Goal: Check status: Check status

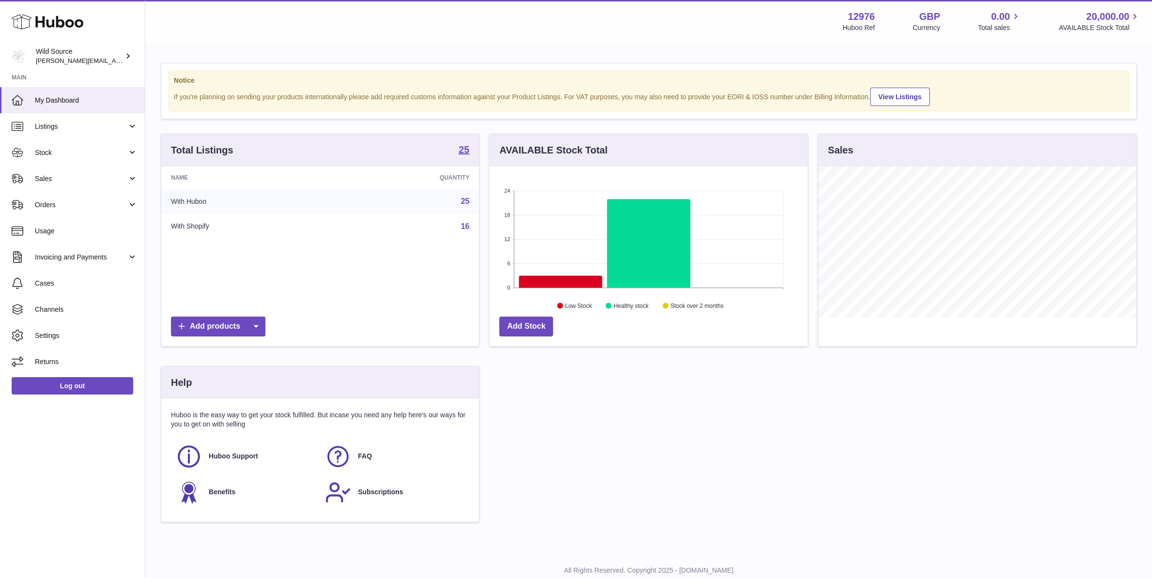
scroll to position [151, 321]
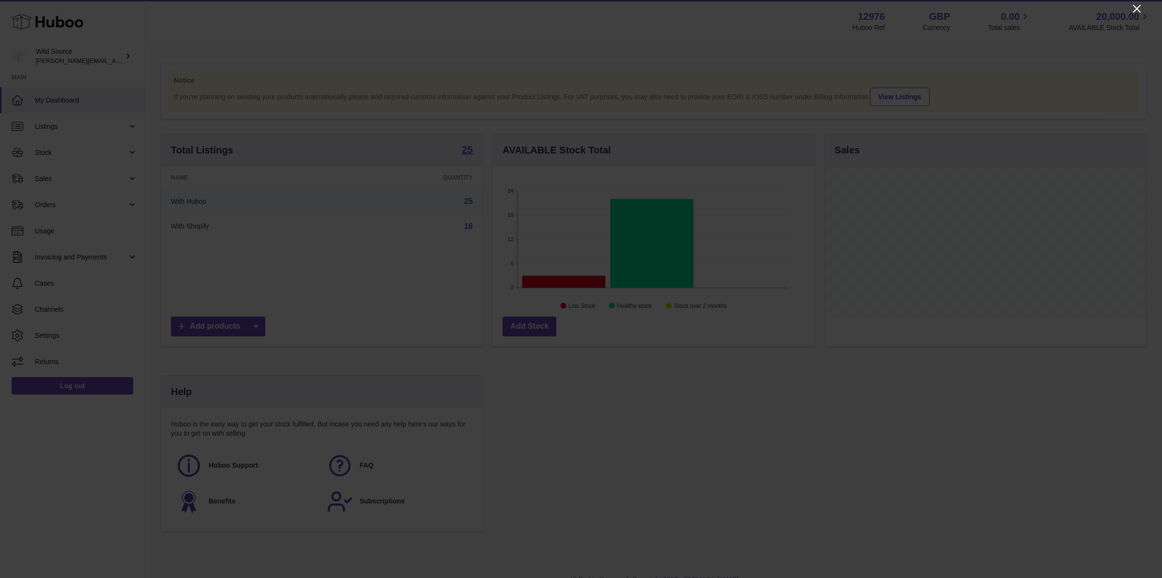
click at [1136, 8] on icon at bounding box center [1137, 9] width 8 height 8
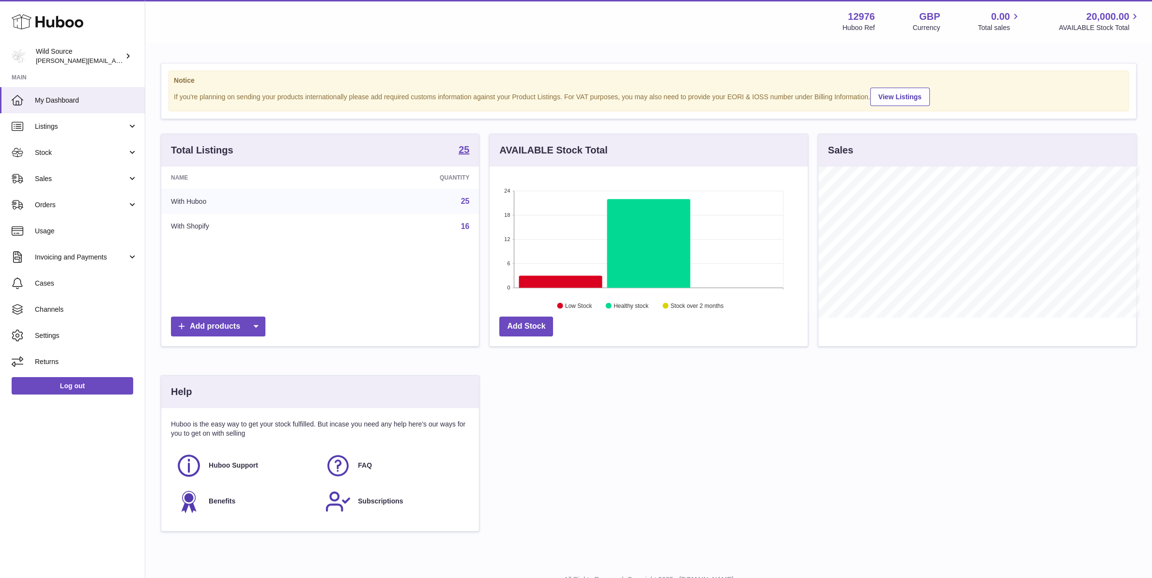
scroll to position [483960, 483794]
click at [79, 99] on span "My Dashboard" at bounding box center [86, 100] width 103 height 9
click at [64, 101] on span "My Dashboard" at bounding box center [86, 100] width 103 height 9
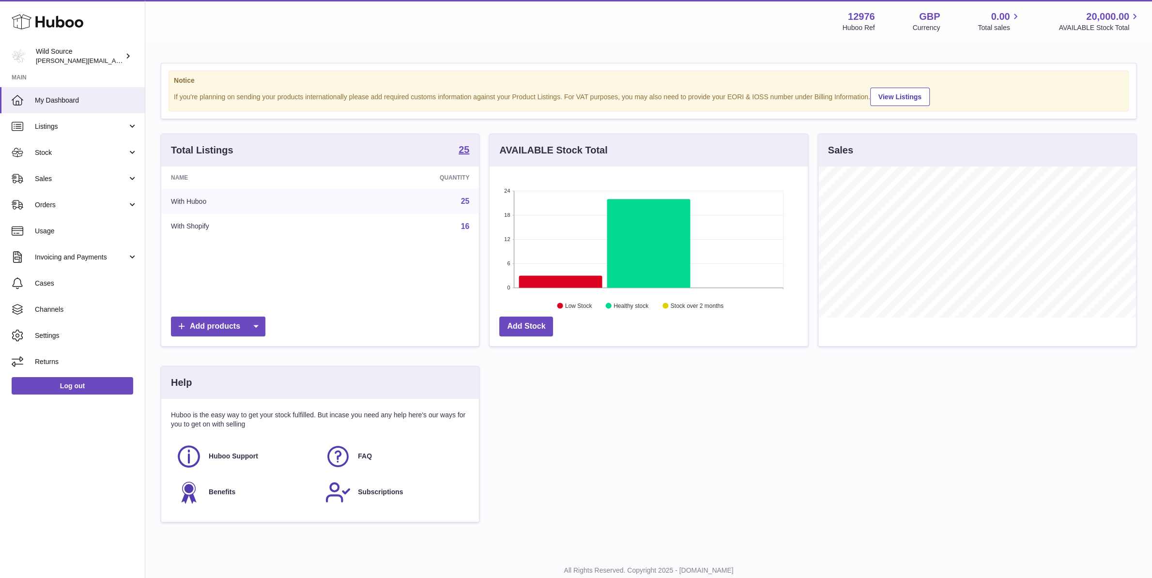
scroll to position [151, 318]
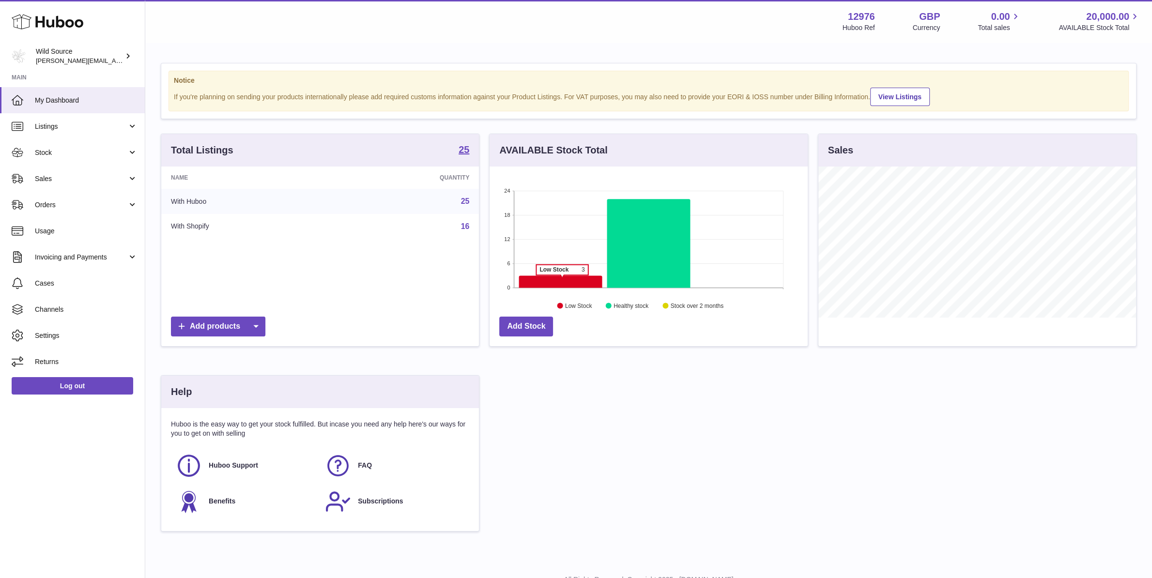
click at [562, 281] on icon at bounding box center [560, 282] width 83 height 12
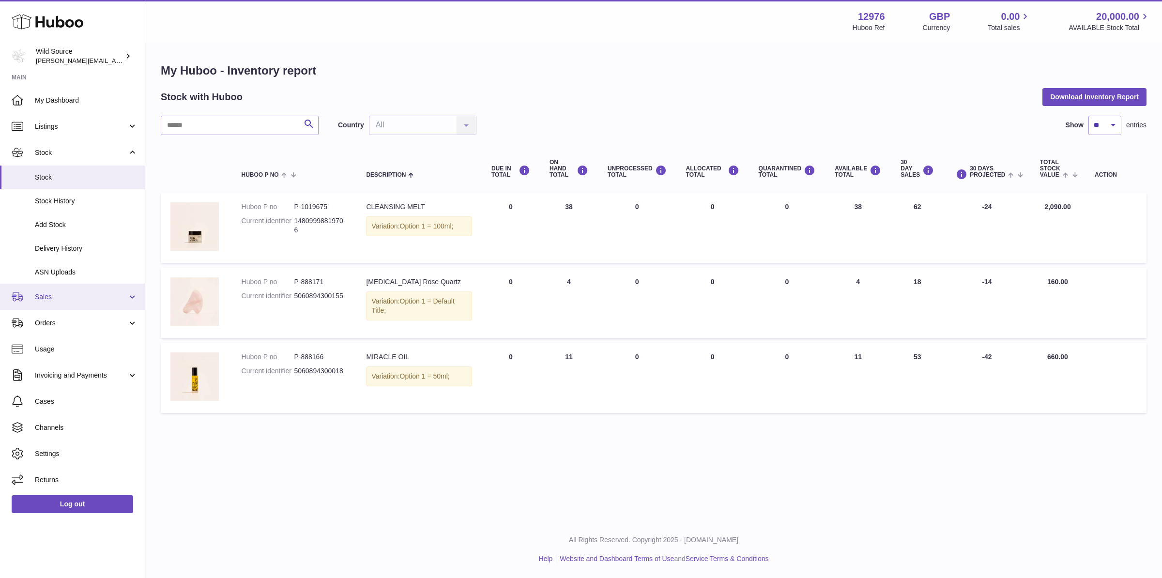
click at [68, 302] on link "Sales" at bounding box center [72, 297] width 145 height 26
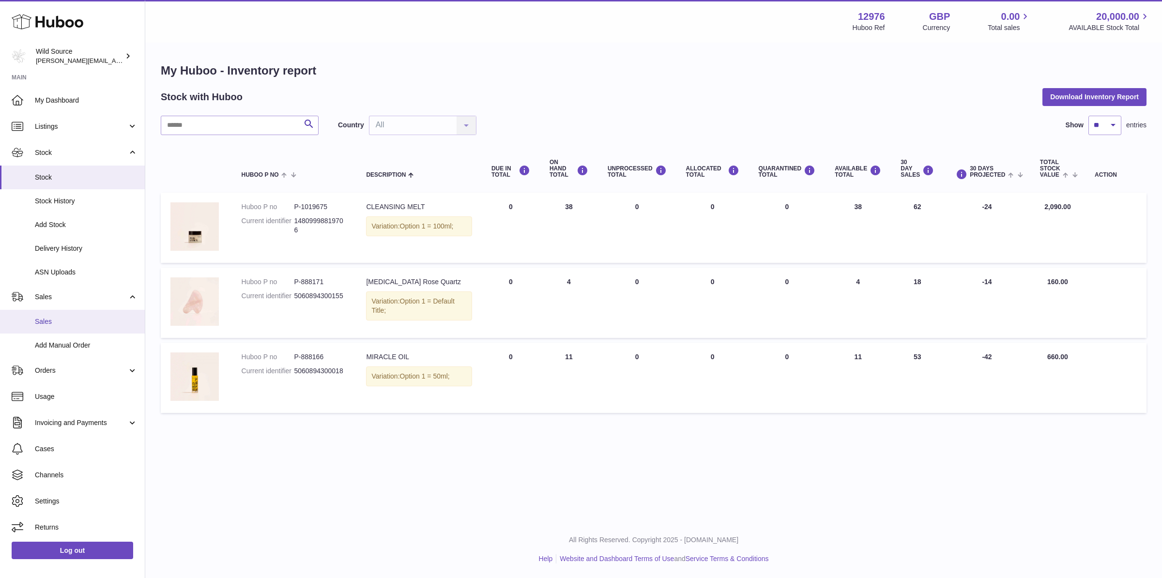
click at [67, 326] on span "Sales" at bounding box center [86, 321] width 103 height 9
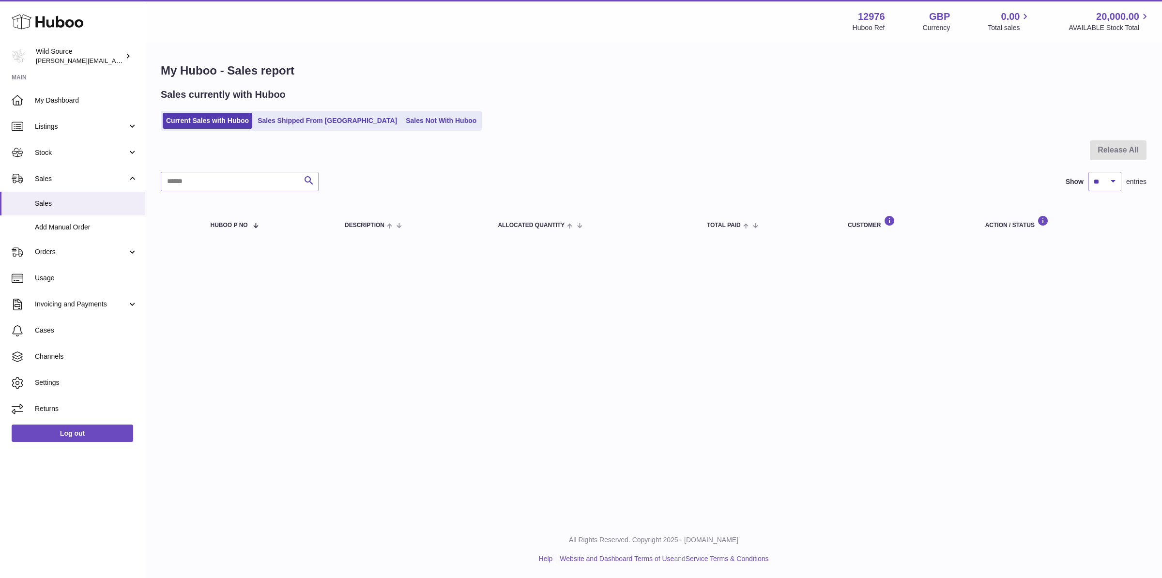
click at [311, 113] on ul "Current Sales with Huboo Sales Shipped From Huboo Sales Not With Huboo" at bounding box center [321, 121] width 321 height 20
click at [311, 118] on link "Sales Shipped From [GEOGRAPHIC_DATA]" at bounding box center [327, 121] width 146 height 16
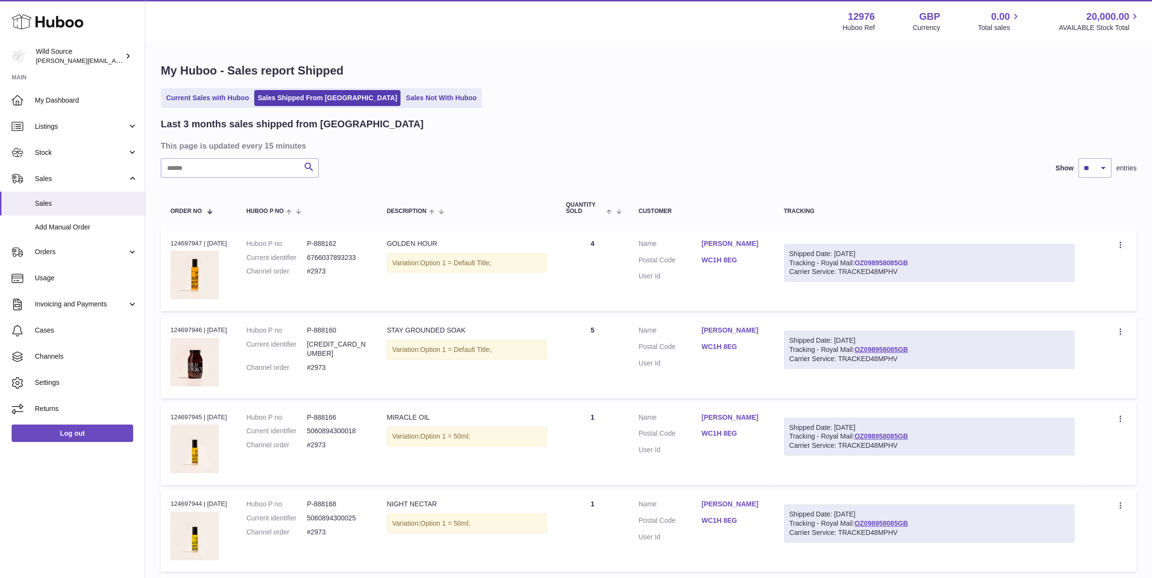
click at [898, 262] on link "OZ098958085GB" at bounding box center [881, 263] width 54 height 8
click at [402, 101] on link "Sales Not With Huboo" at bounding box center [440, 98] width 77 height 16
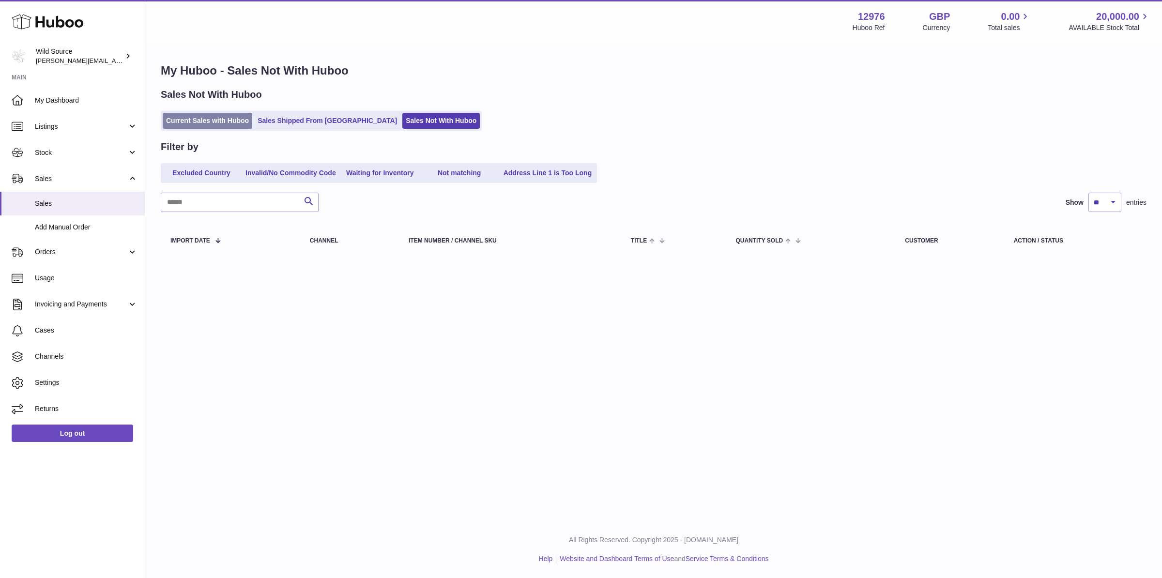
click at [212, 119] on link "Current Sales with Huboo" at bounding box center [208, 121] width 90 height 16
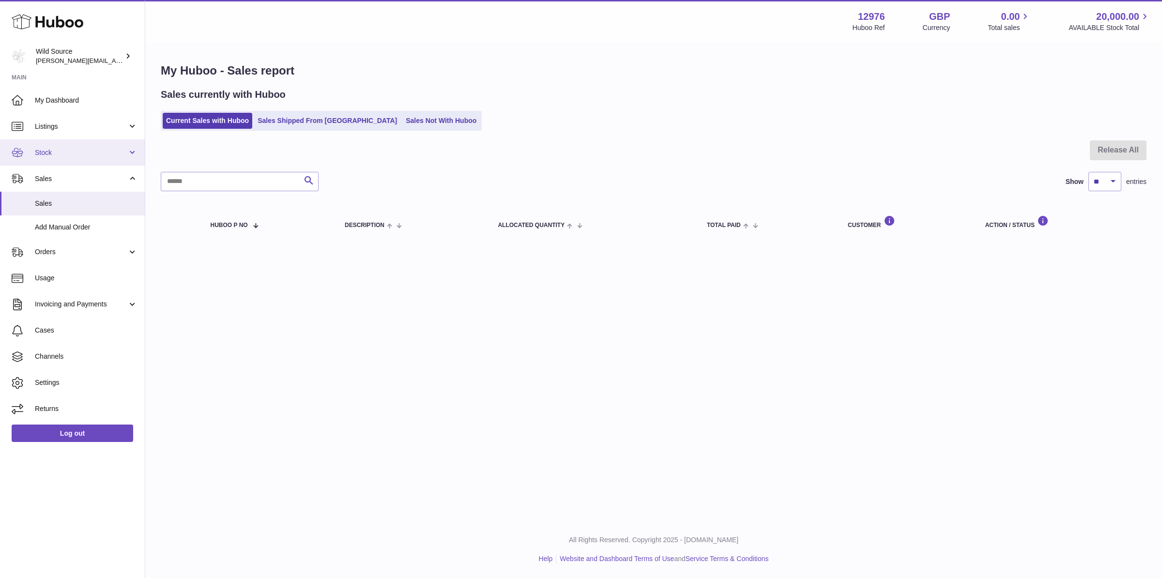
click at [61, 149] on span "Stock" at bounding box center [81, 152] width 92 height 9
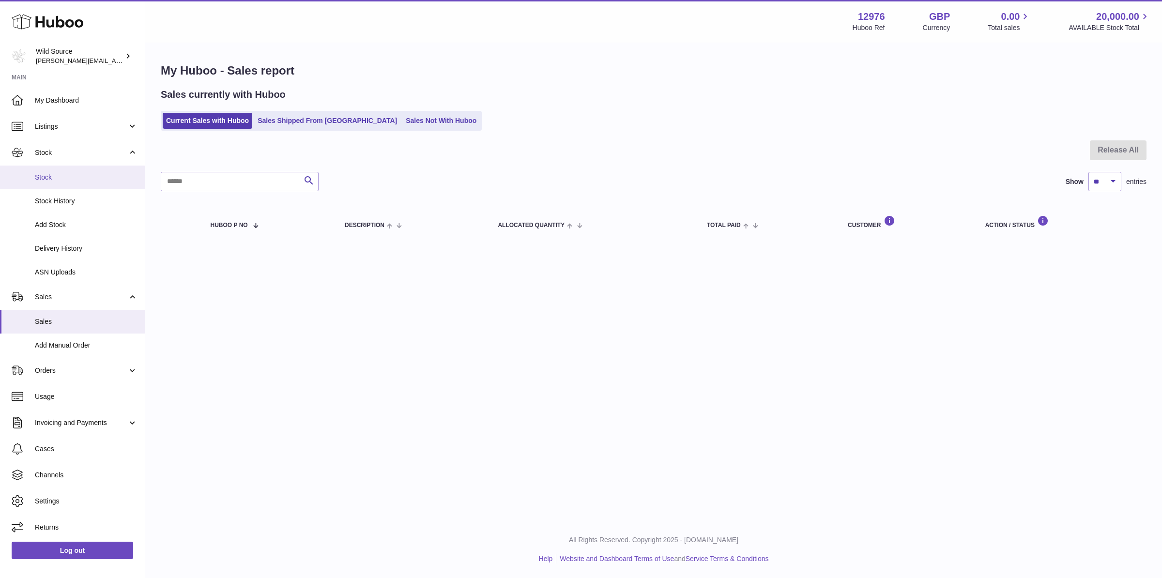
click at [74, 176] on span "Stock" at bounding box center [86, 177] width 103 height 9
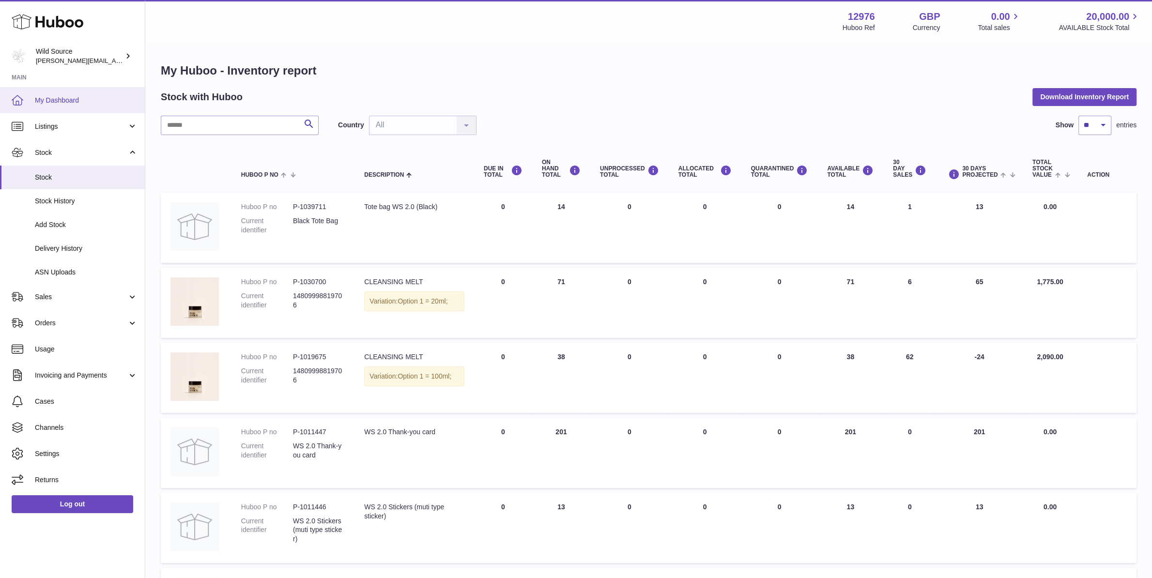
click at [69, 97] on span "My Dashboard" at bounding box center [86, 100] width 103 height 9
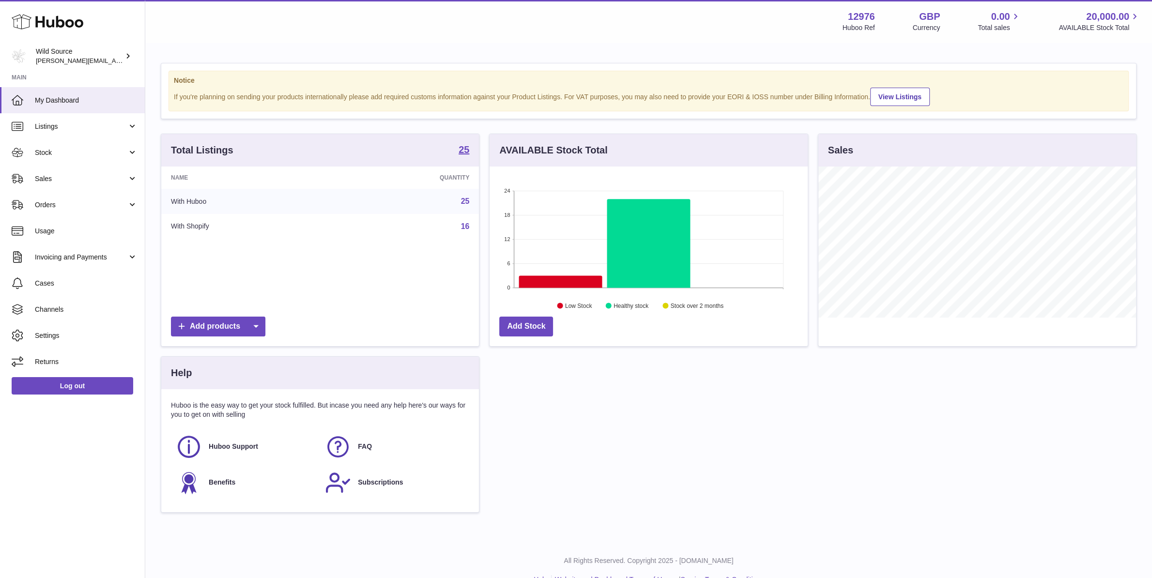
scroll to position [151, 318]
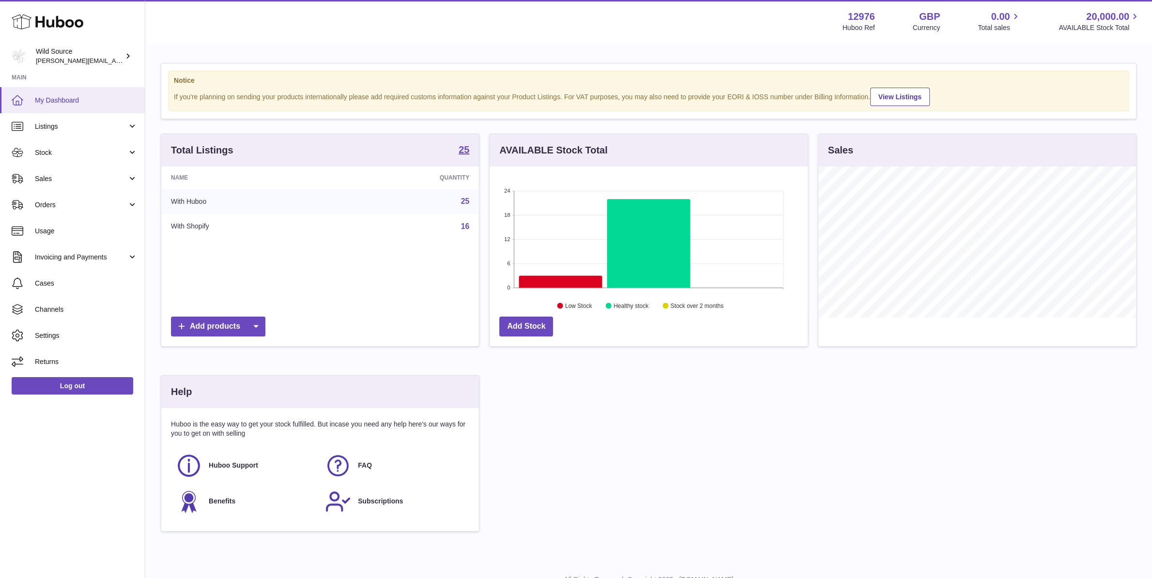
click at [81, 104] on span "My Dashboard" at bounding box center [86, 100] width 103 height 9
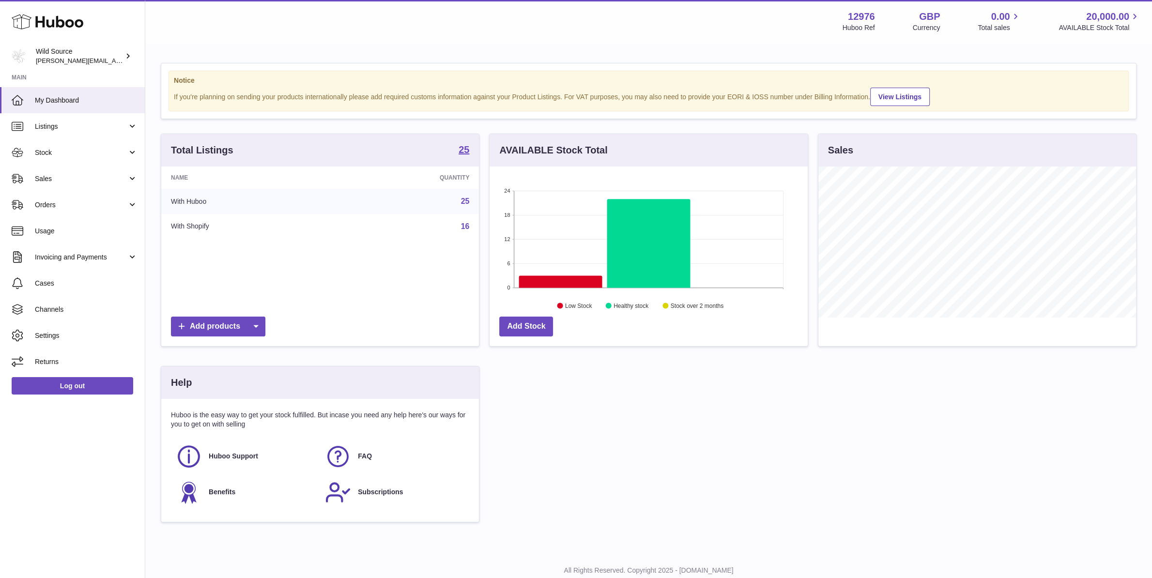
scroll to position [151, 318]
